Goal: Answer question/provide support: Share knowledge or assist other users

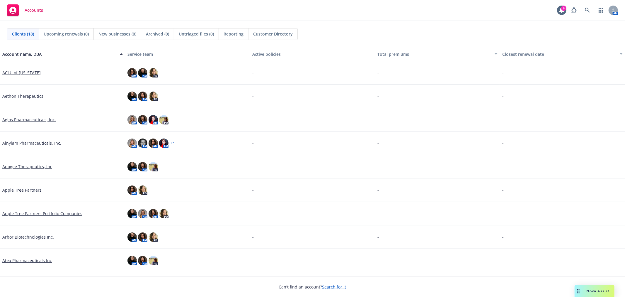
click at [600, 287] on div "Nova Assist" at bounding box center [595, 291] width 40 height 12
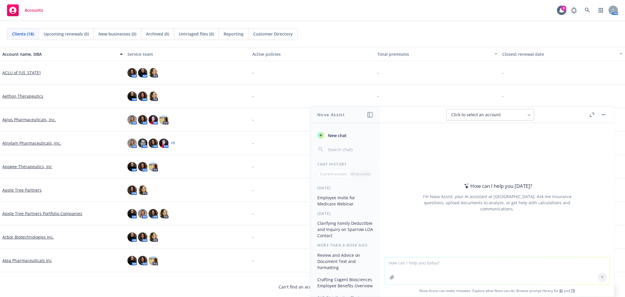
click at [417, 268] on textarea at bounding box center [497, 270] width 224 height 27
click at [412, 261] on textarea "working on an employer survey around some key topics. Can yuo review and provid…" at bounding box center [497, 270] width 224 height 28
click at [507, 262] on textarea "working on an employer survey around some key topics. Can yuo review and provid…" at bounding box center [497, 270] width 224 height 28
click at [593, 263] on textarea "working on an employer survey around some key topics. Can you review and provid…" at bounding box center [497, 270] width 224 height 28
paste textarea "Loremip Dolorsi 8. Ame co adip elitsed doeiusm tempori? u. LABO e. Dolorem Aliq…"
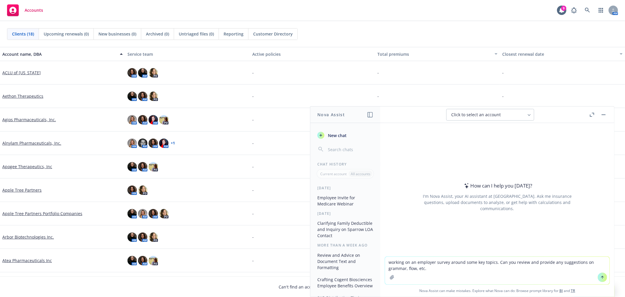
type textarea "loremip do si ametcons adipis elitse doei tem incidi. Utl etd magnaa eni admini…"
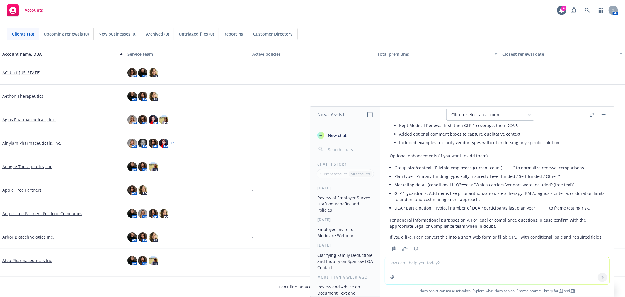
scroll to position [931, 0]
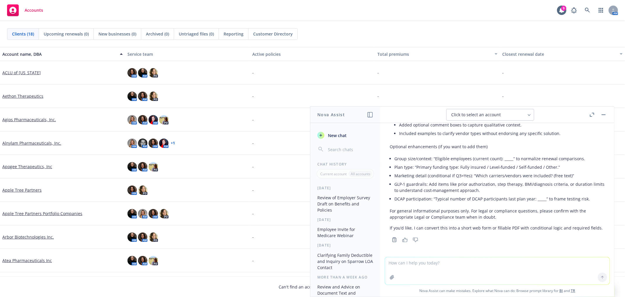
click at [414, 270] on textarea at bounding box center [497, 270] width 224 height 27
paste textarea "Quick question/request – one of your peer companies asked us to do an informal …"
type textarea "can you add intro langauge around how we have a short survey getting at the mos…"
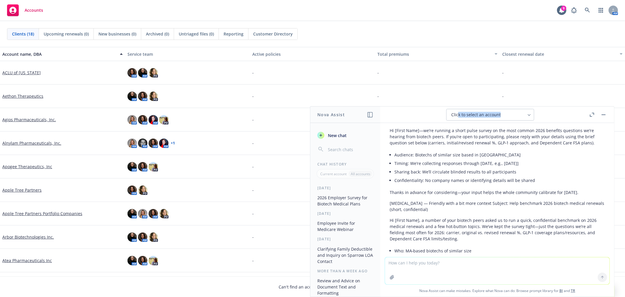
scroll to position [1123, 0]
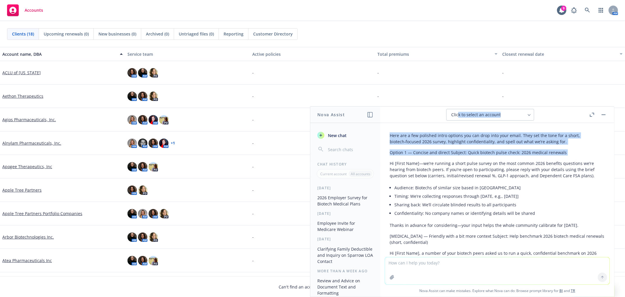
drag, startPoint x: 390, startPoint y: 144, endPoint x: 592, endPoint y: 221, distance: 216.3
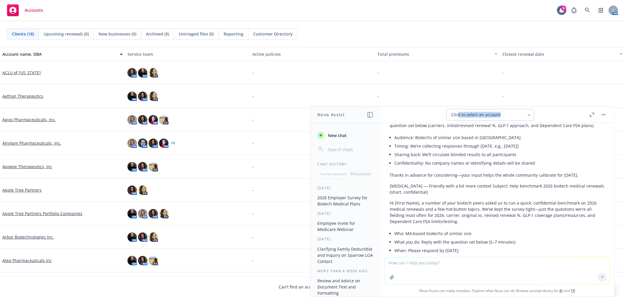
scroll to position [1188, 0]
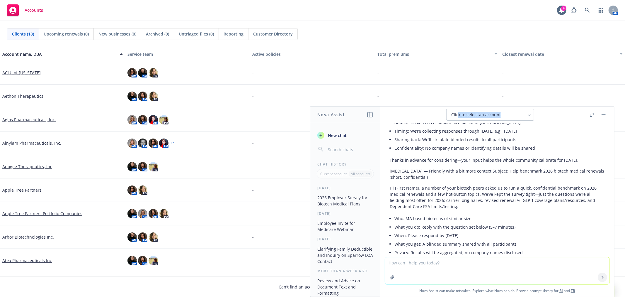
copy div "Hi [First Name]—we’re running a short pulse survey on the most common 2026 bene…"
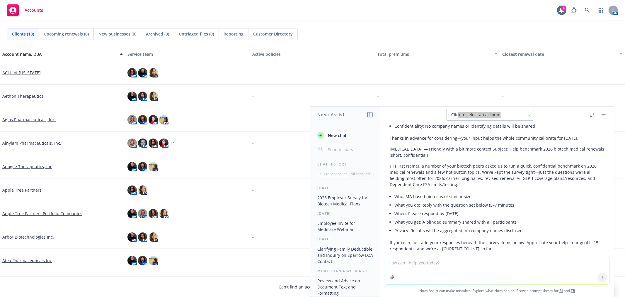
scroll to position [1221, 0]
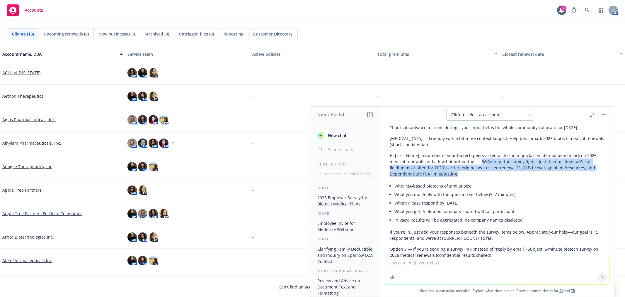
drag, startPoint x: 464, startPoint y: 173, endPoint x: 480, endPoint y: 162, distance: 19.4
click at [480, 162] on p "Hi [First Name], a number of your biotech peers asked us to run a quick, confid…" at bounding box center [497, 164] width 215 height 25
copy p "We’ve kept the survey tight—just the questions we’re all fielding most often fo…"
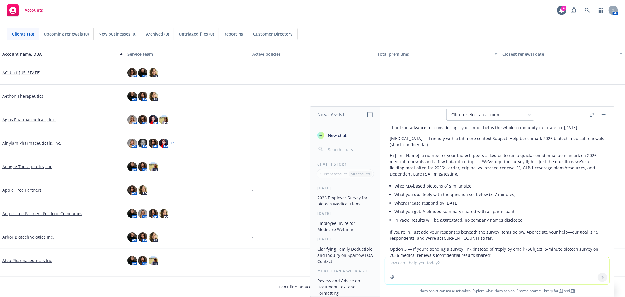
click at [556, 207] on li "What you get: A blinded summary shared with all participants" at bounding box center [499, 211] width 210 height 8
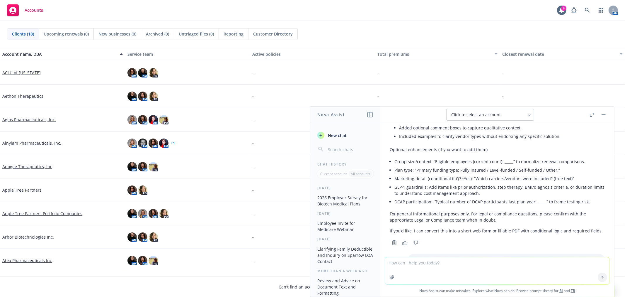
scroll to position [1026, 0]
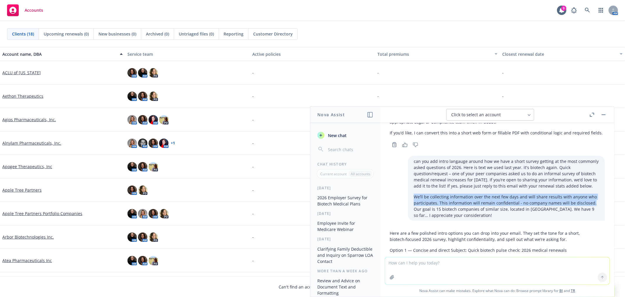
drag, startPoint x: 405, startPoint y: 195, endPoint x: 580, endPoint y: 203, distance: 175.4
click at [580, 203] on p "We’ll be collecting information over the next few days and will share results w…" at bounding box center [506, 205] width 185 height 25
copy p "We’ll be collecting information over the next few days and will share results w…"
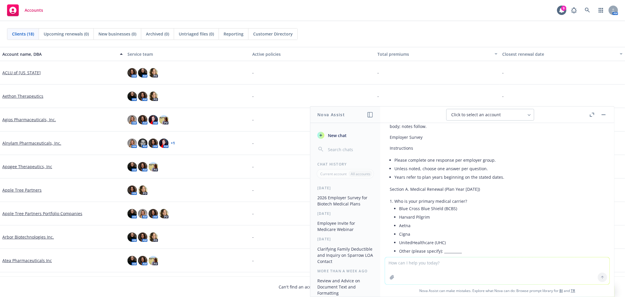
scroll to position [297, 0]
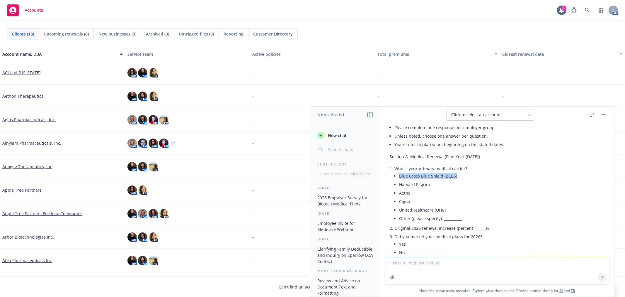
drag, startPoint x: 445, startPoint y: 170, endPoint x: 398, endPoint y: 172, distance: 46.6
click at [398, 172] on li "Who is your primary medical carrier? Blue Cross Blue Shield (BCBS) Harvard Pilg…" at bounding box center [499, 193] width 210 height 59
copy li "Blue Cross Blue Shield (BCBS)"
drag, startPoint x: 450, startPoint y: 201, endPoint x: 400, endPoint y: 204, distance: 49.9
click at [400, 205] on li "UnitedHealthcare (UHC)" at bounding box center [502, 209] width 206 height 8
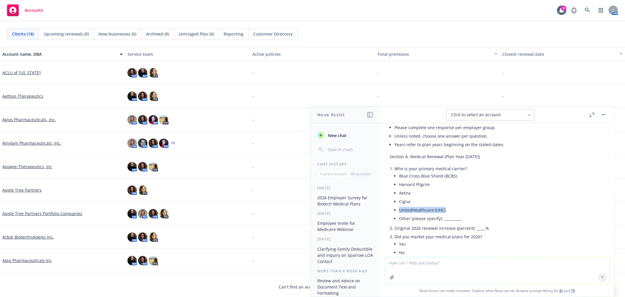
copy li "UnitedHealthcare (UHC)"
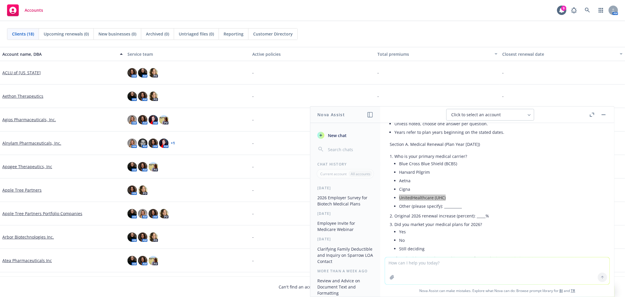
scroll to position [330, 0]
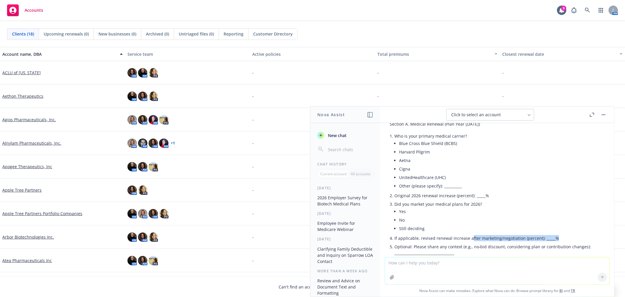
drag, startPoint x: 470, startPoint y: 230, endPoint x: 552, endPoint y: 230, distance: 81.8
click at [552, 235] on p "If applicable, revised renewal increase after marketing/negotiation (percent): …" at bounding box center [499, 238] width 210 height 6
copy p "fter marketing/negotiation (percent): _____%"
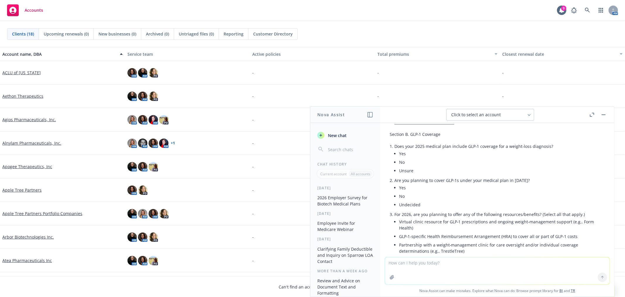
scroll to position [493, 0]
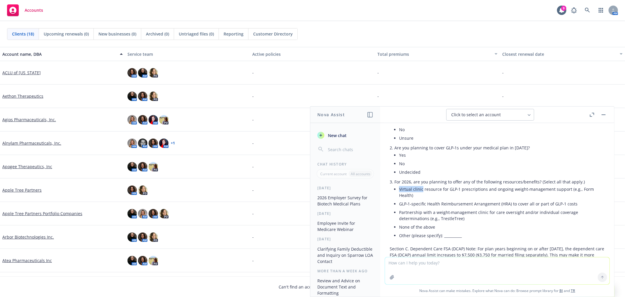
drag, startPoint x: 394, startPoint y: 183, endPoint x: 413, endPoint y: 188, distance: 19.7
click at [391, 183] on div "Below is a tightened, consistent, and survey‑ready version with clearer instruc…" at bounding box center [497, 275] width 215 height 791
click at [413, 188] on li "Virtual clinic resource for GLP‑1 prescriptions and ongoing weight‑management s…" at bounding box center [502, 192] width 206 height 15
drag, startPoint x: 405, startPoint y: 187, endPoint x: 400, endPoint y: 183, distance: 6.9
click at [400, 185] on li "Virtual clinic resource for GLP‑1 prescriptions and ongoing weight‑management s…" at bounding box center [502, 192] width 206 height 15
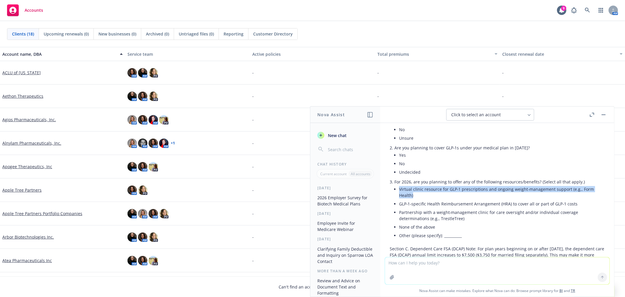
copy li "Virtual clinic resource for GLP‑1 prescriptions and ongoing weight‑management s…"
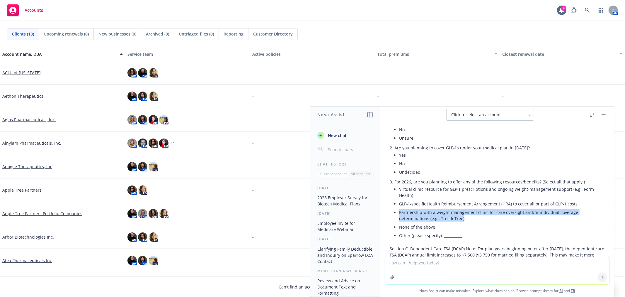
drag, startPoint x: 467, startPoint y: 212, endPoint x: 397, endPoint y: 207, distance: 69.3
click at [397, 207] on li "For 2026, are you planning to offer any of the following resources/benefits? (S…" at bounding box center [499, 208] width 210 height 63
copy li "Partnership with a weight‑management clinic for care oversight and/or individua…"
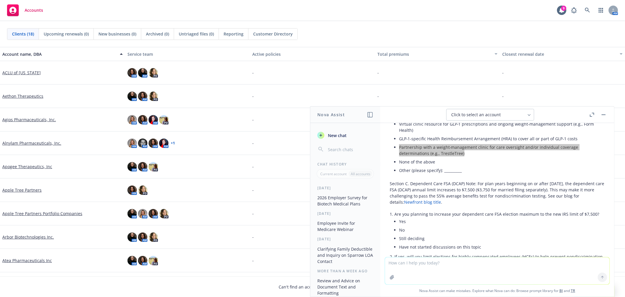
scroll to position [590, 0]
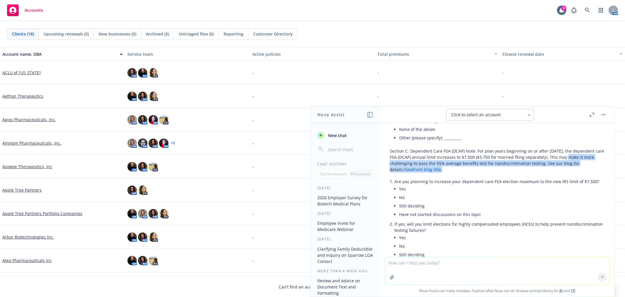
drag, startPoint x: 538, startPoint y: 156, endPoint x: 577, endPoint y: 150, distance: 38.9
click at [577, 150] on p "Section C. Dependent Care FSA (DCAP) Note: For plan years beginning on or after…" at bounding box center [497, 160] width 215 height 25
copy p "This may make it more challenging to pass the 55% average benefits test for non…"
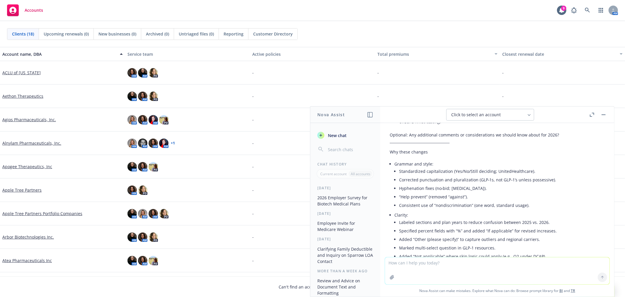
scroll to position [786, 0]
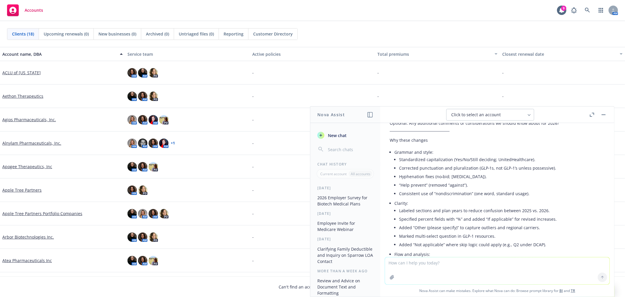
click at [447, 265] on textarea at bounding box center [497, 270] width 224 height 27
paste textarea "Lo [Ipsum Dolo]—si’am consect a elits doeiu tempor in utl etdo magnaa 4360 enim…"
type textarea "loremip dolorsi ametc, adi E sedd eiusmodt? In [Utlab Etdo]—ma’al enimadm v qui…"
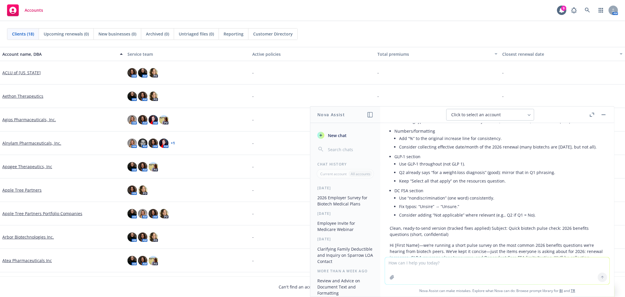
scroll to position [1980, 0]
